Goal: Find specific page/section: Find specific page/section

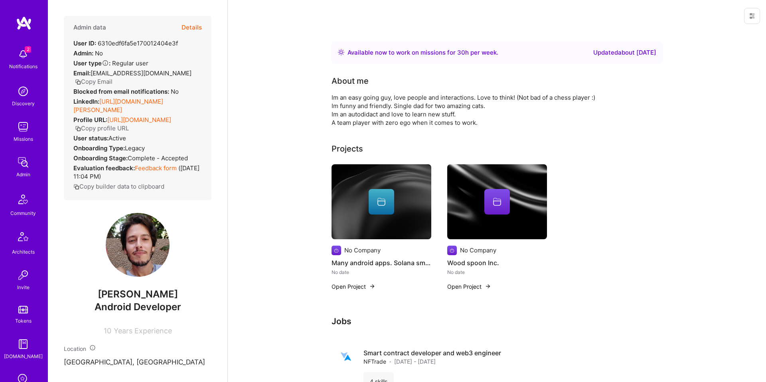
click at [199, 33] on button "Details" at bounding box center [191, 27] width 20 height 23
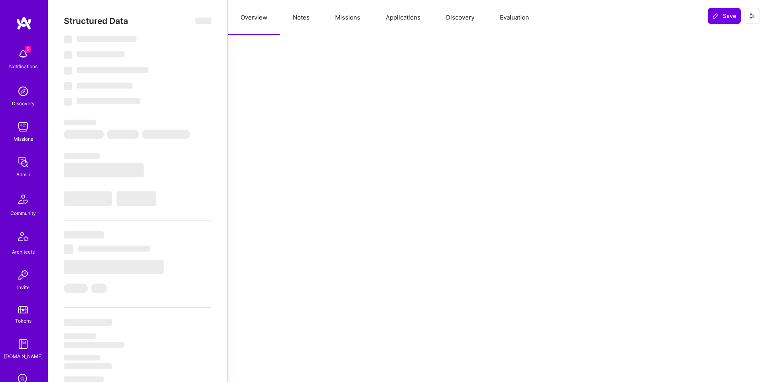
select select "Right Now"
select select "Unknown"
select select "IL"
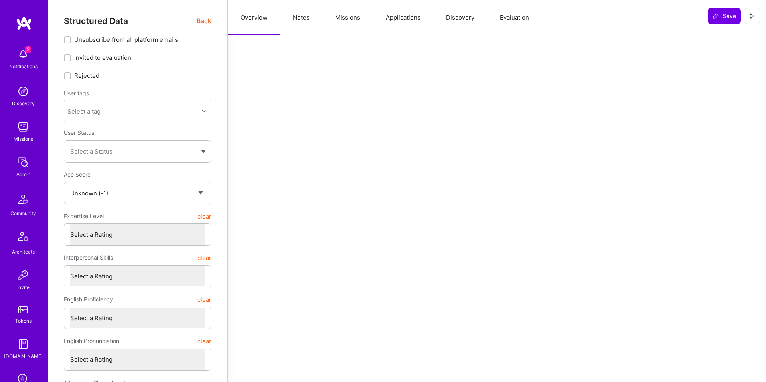
click at [512, 11] on button "Evaluation" at bounding box center [514, 17] width 55 height 35
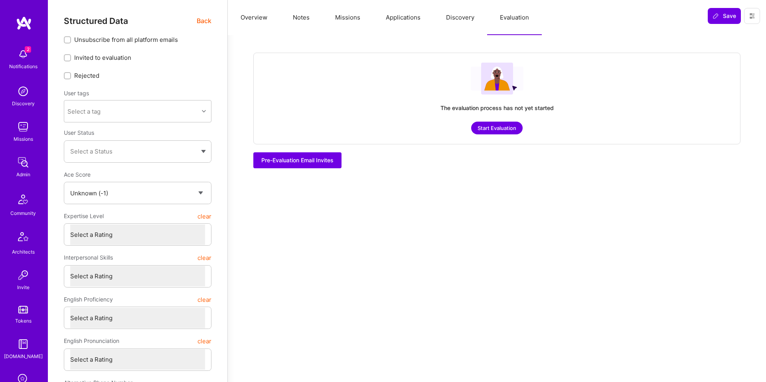
click at [204, 18] on span "Back" at bounding box center [204, 21] width 15 height 10
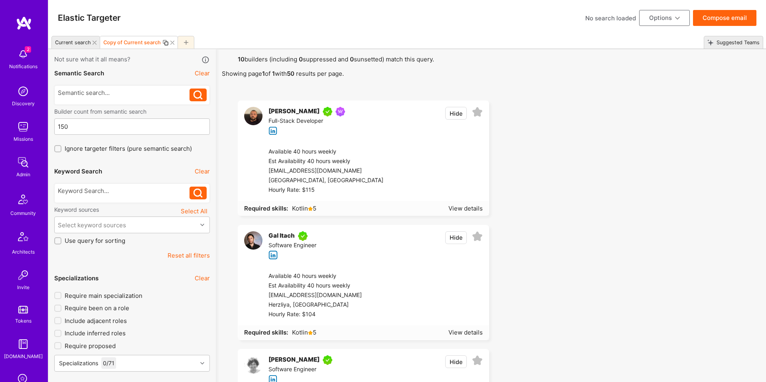
scroll to position [825, 0]
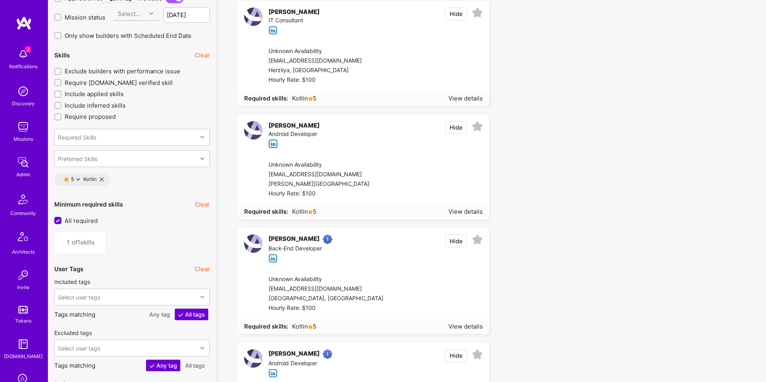
click at [337, 149] on div "[PERSON_NAME] Android Developer Hide" at bounding box center [363, 134] width 250 height 39
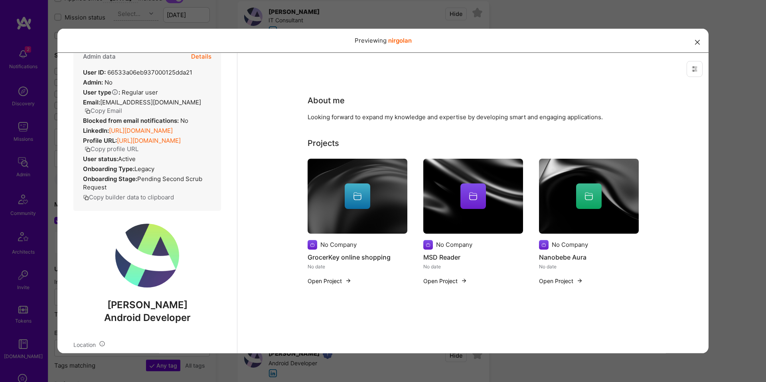
scroll to position [0, 0]
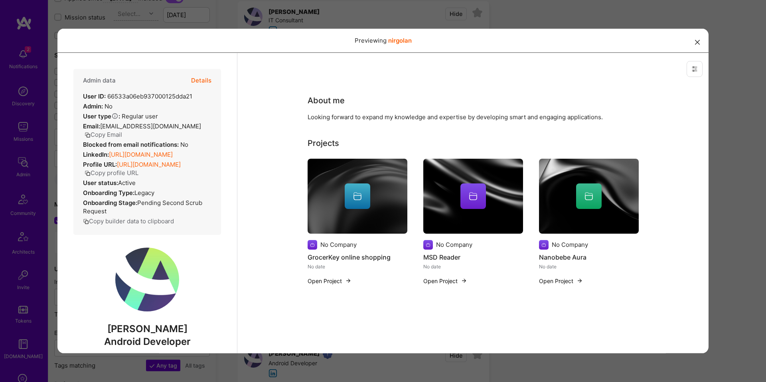
click at [205, 81] on button "Details" at bounding box center [201, 80] width 20 height 23
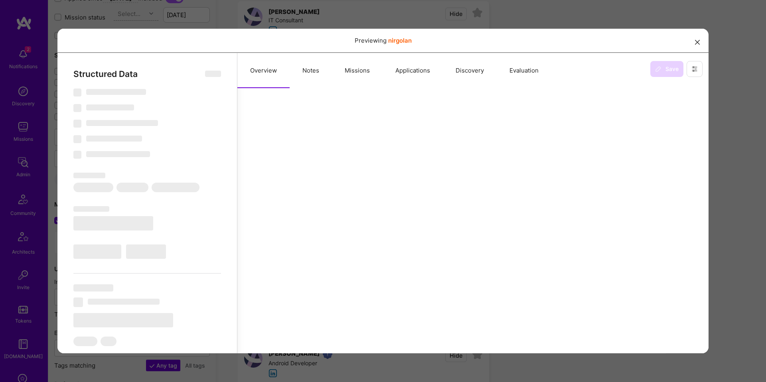
select select "Unknown"
select select "US"
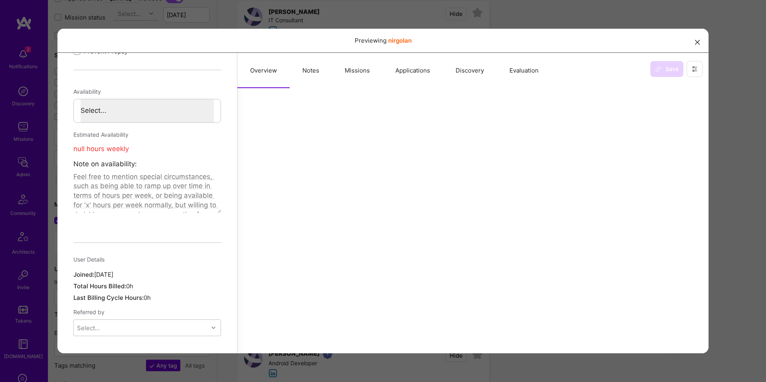
scroll to position [418, 0]
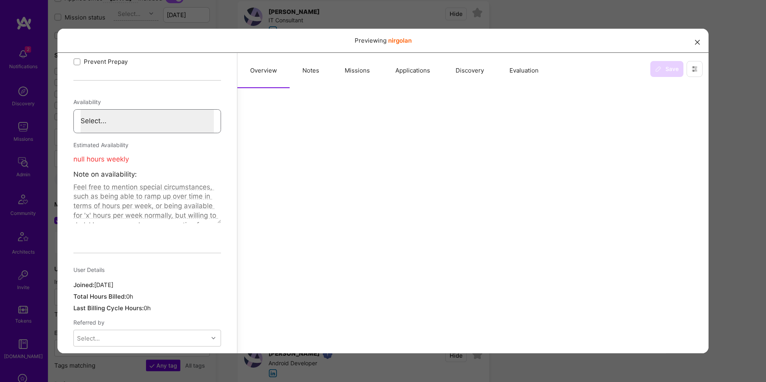
click at [137, 125] on select "Select... Right Now Future Date Not Available" at bounding box center [147, 120] width 133 height 23
select select "Not Available"
click at [81, 109] on select "Select... Right Now Future Date Not Available" at bounding box center [147, 120] width 133 height 23
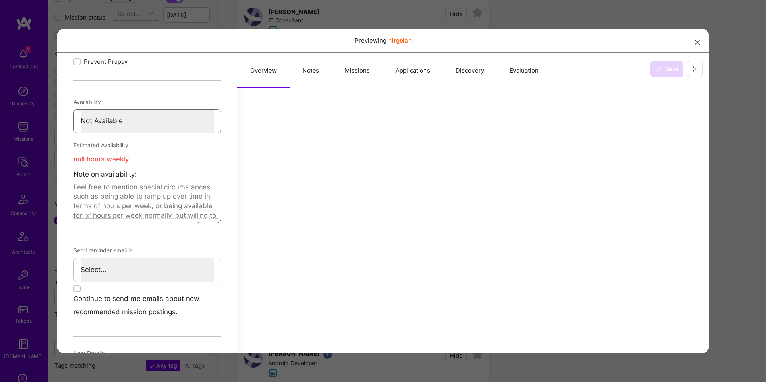
click at [743, 161] on div "Previewing nirgolan" at bounding box center [383, 191] width 766 height 382
